Goal: Task Accomplishment & Management: Manage account settings

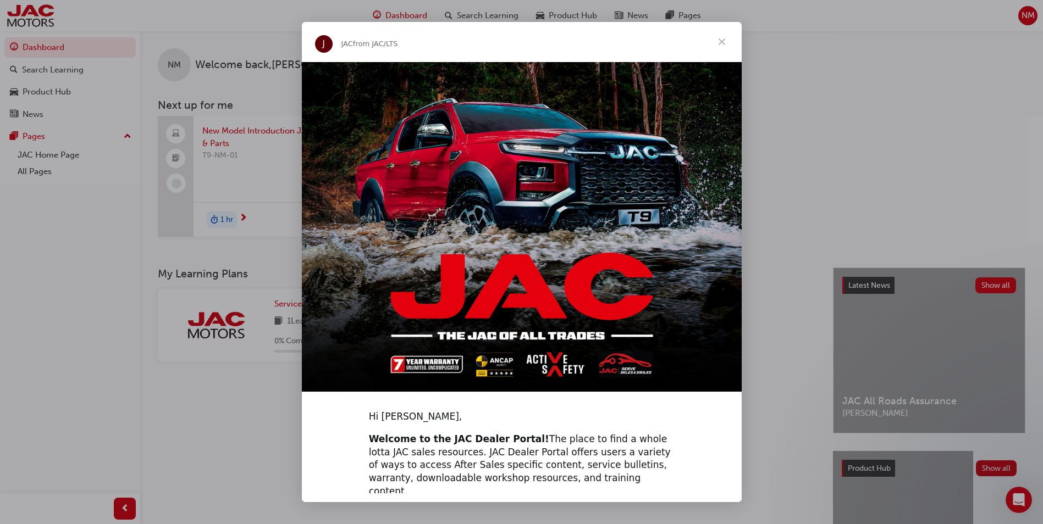
click at [722, 41] on span "Close" at bounding box center [722, 42] width 40 height 40
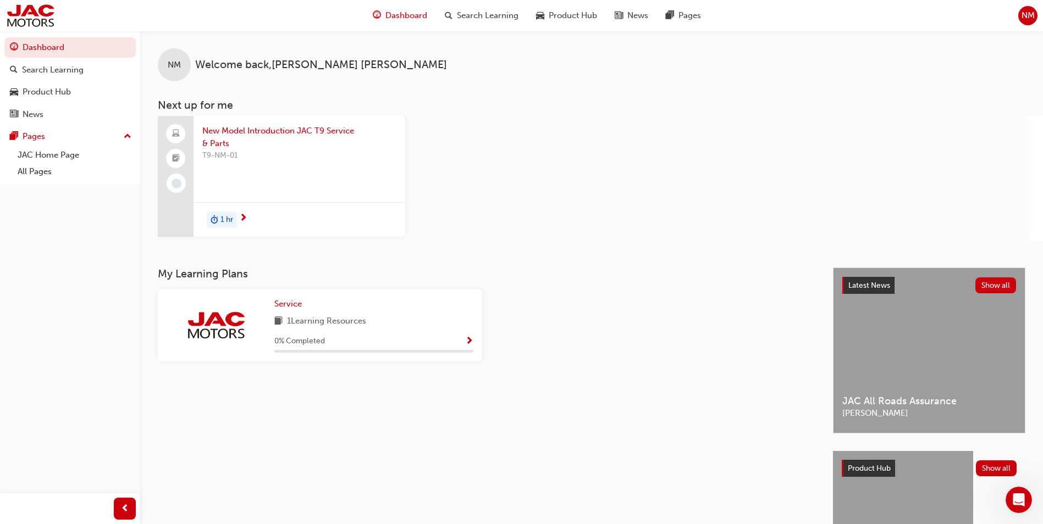
click at [1032, 15] on div "NM" at bounding box center [1027, 15] width 19 height 19
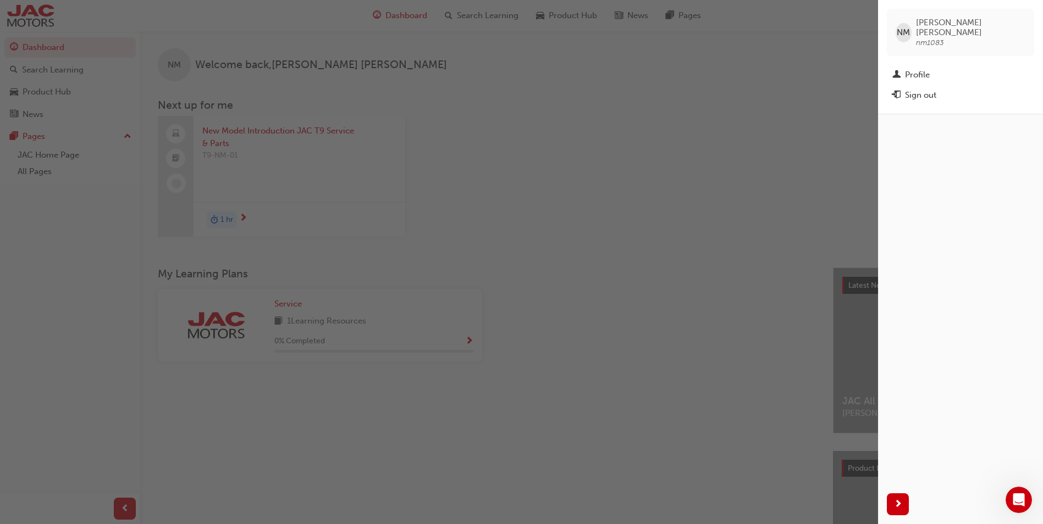
click at [943, 89] on div "Sign out" at bounding box center [960, 96] width 136 height 14
